Goal: Information Seeking & Learning: Understand process/instructions

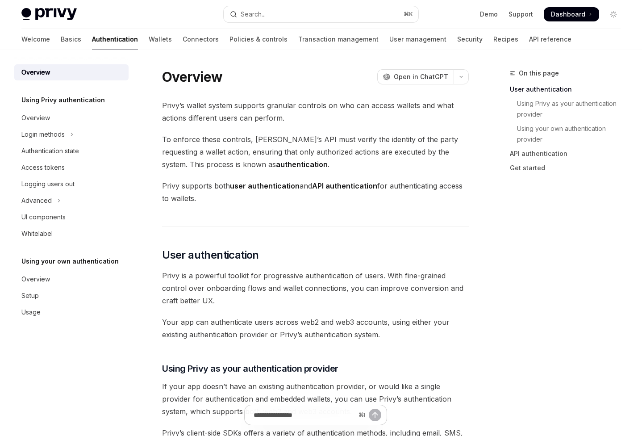
click at [553, 304] on div "On this page User authentication Using Privy as your authentication provider Us…" at bounding box center [560, 252] width 136 height 368
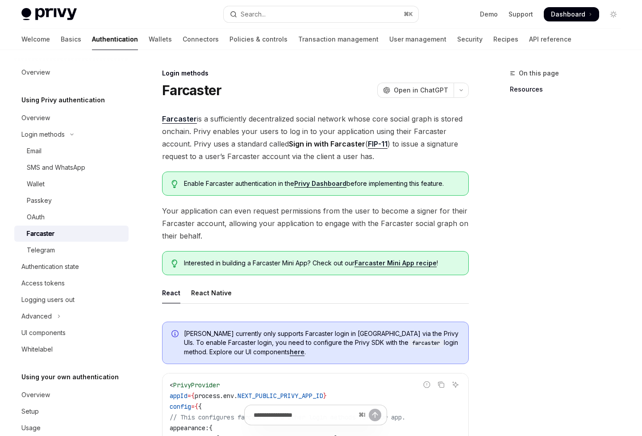
scroll to position [25, 0]
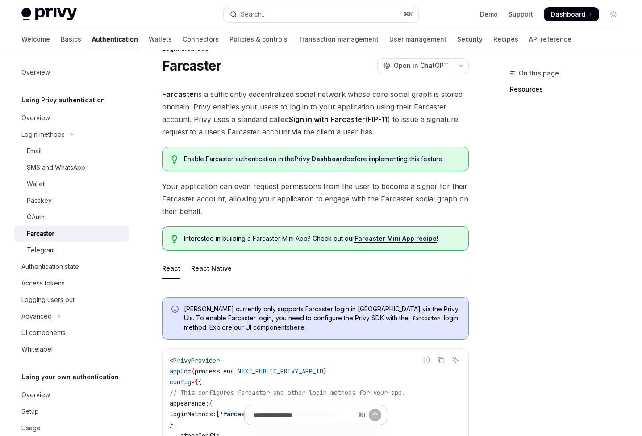
click at [400, 240] on link "Farcaster Mini App recipe" at bounding box center [396, 239] width 82 height 8
type textarea "*"
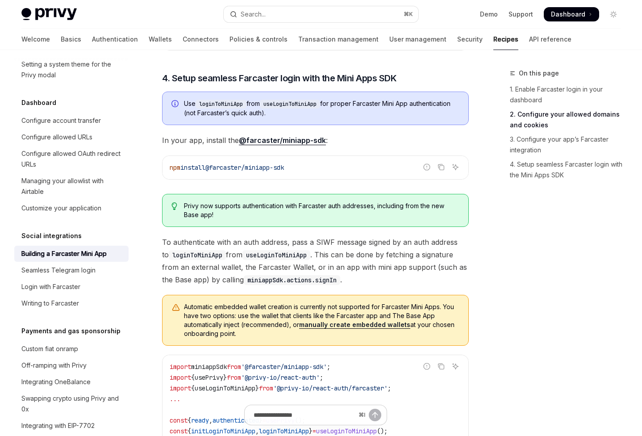
scroll to position [636, 0]
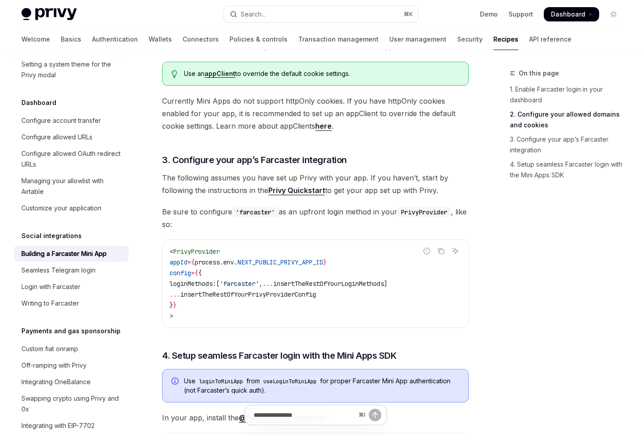
click at [553, 304] on div "On this page 1. Enable Farcaster login in your dashboard 2. Configure your allo…" at bounding box center [560, 252] width 136 height 368
